Goal: Entertainment & Leisure: Consume media (video, audio)

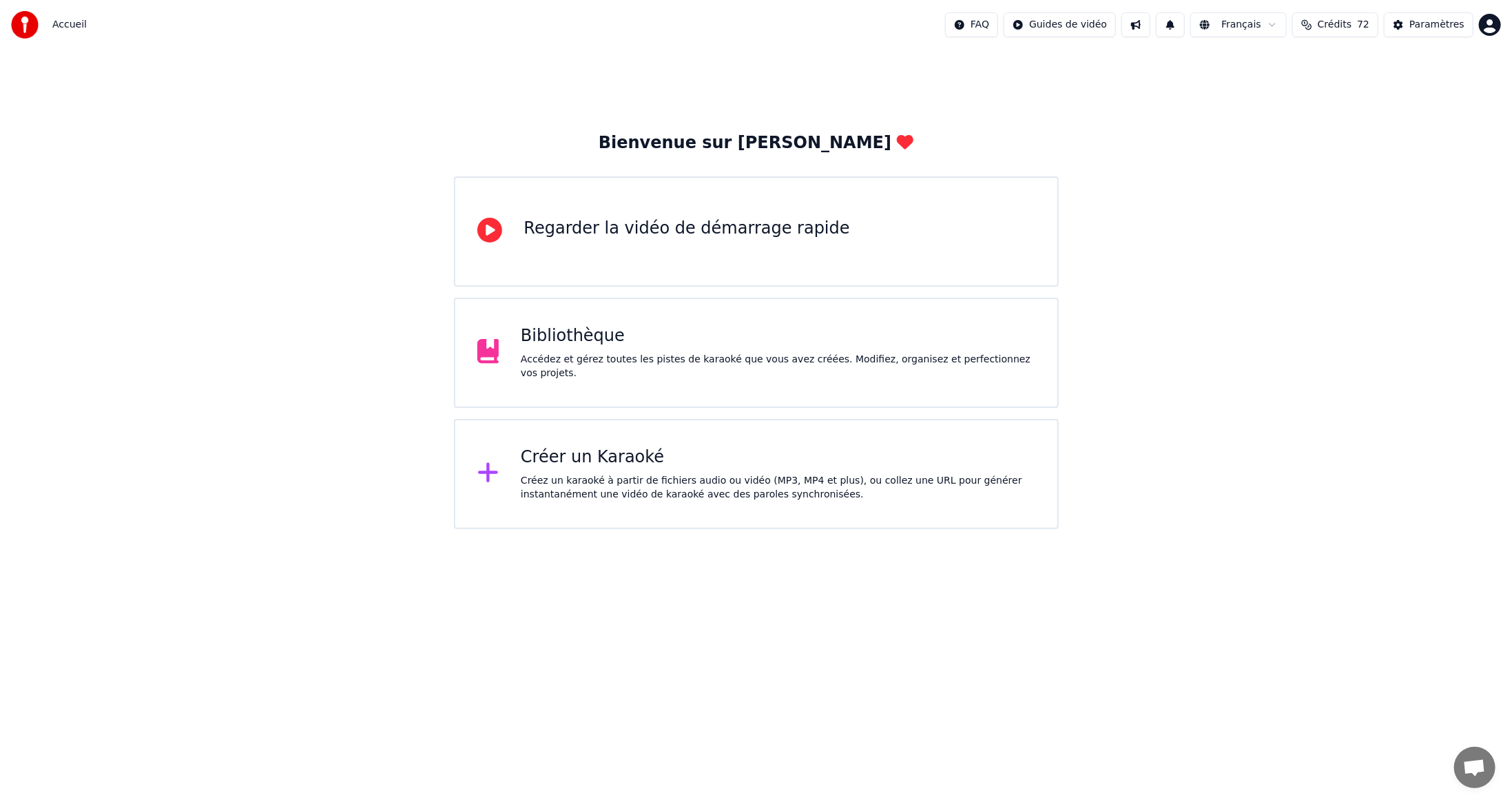
click at [543, 347] on div "Bibliothèque" at bounding box center [778, 336] width 514 height 22
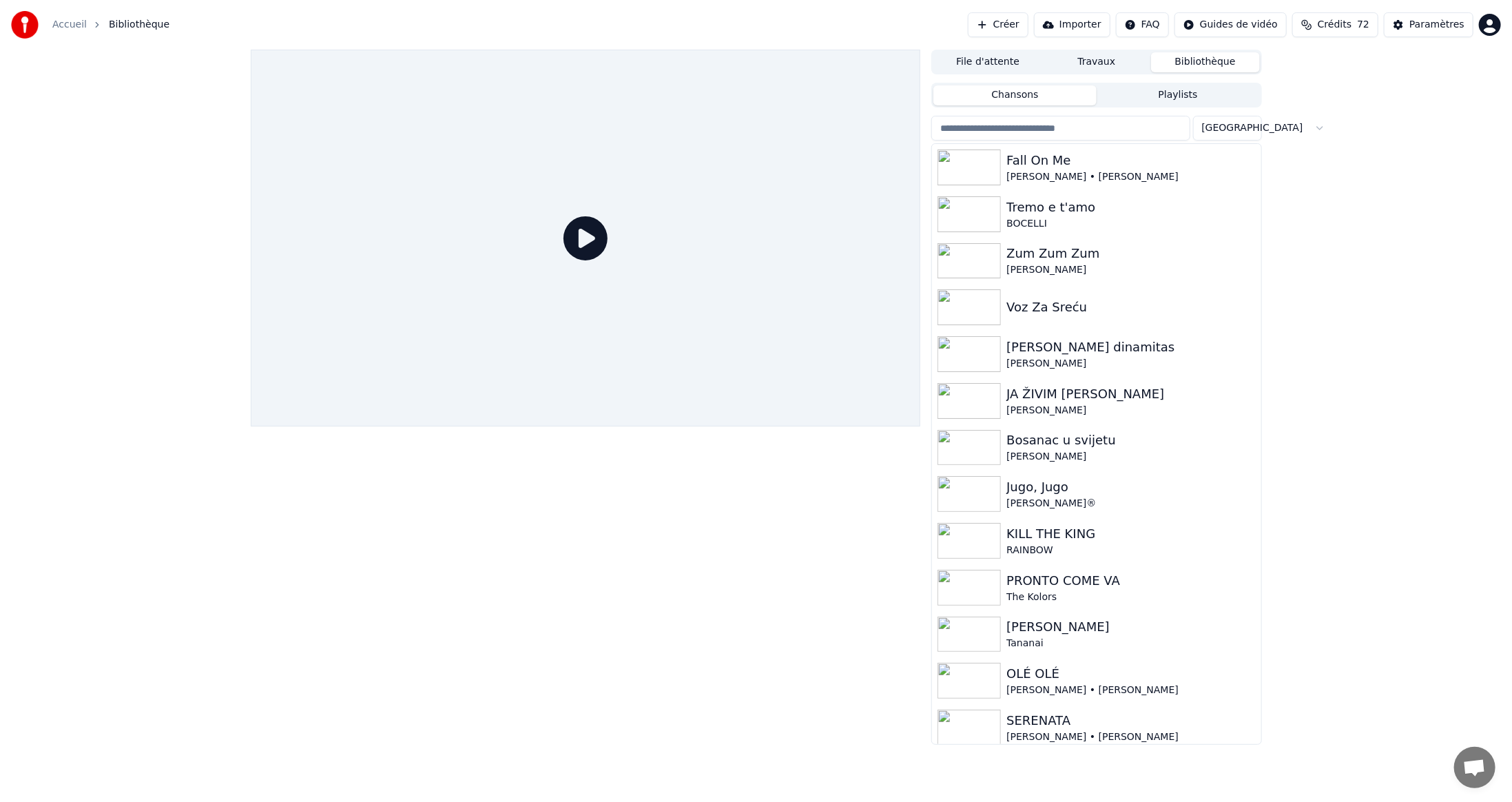
click at [1075, 128] on input "search" at bounding box center [1060, 128] width 258 height 25
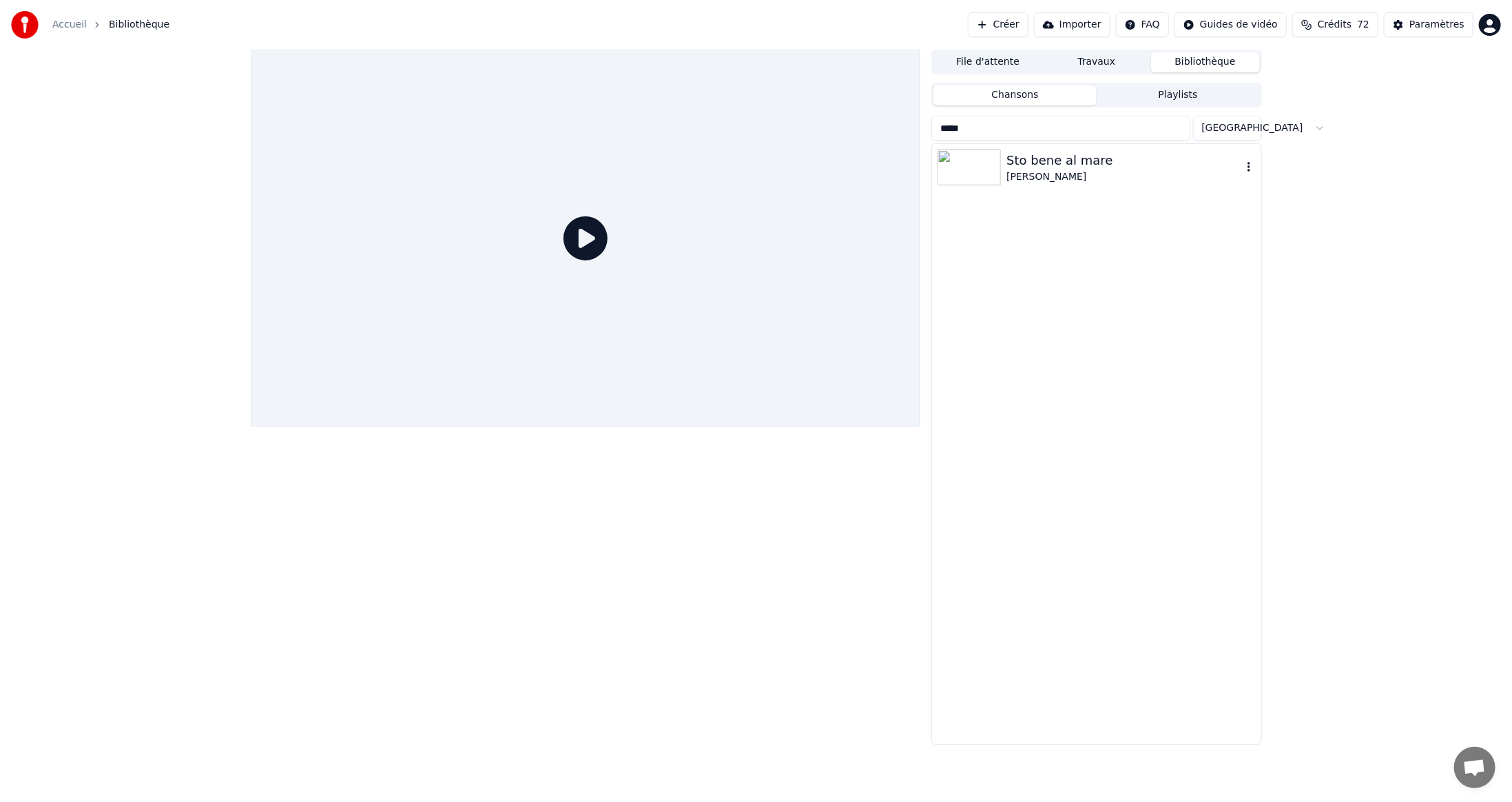
type input "*****"
click at [995, 163] on img at bounding box center [969, 167] width 63 height 36
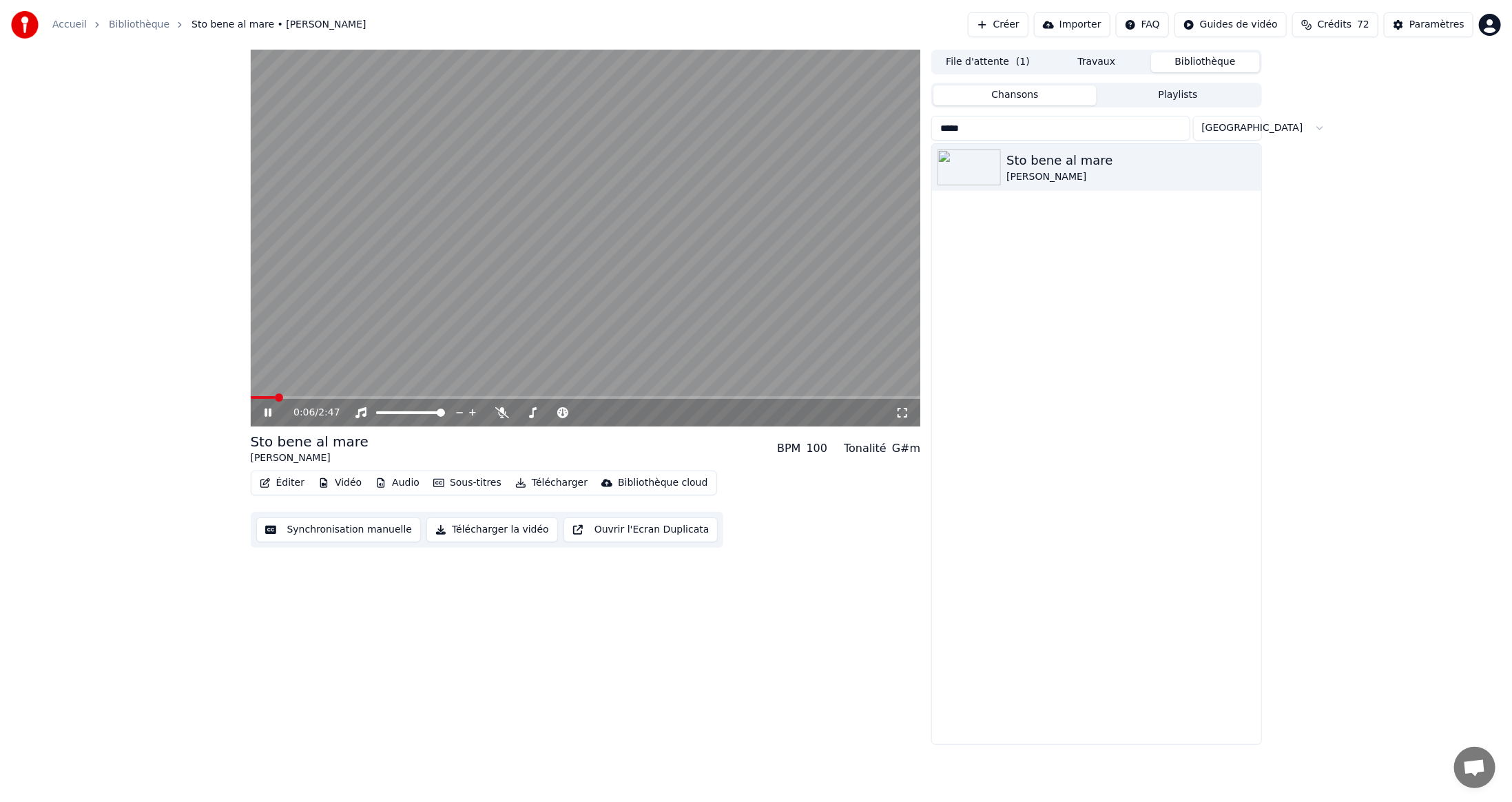
click at [306, 395] on video at bounding box center [586, 237] width 670 height 377
click at [316, 394] on video at bounding box center [586, 237] width 670 height 377
